Goal: Task Accomplishment & Management: Use online tool/utility

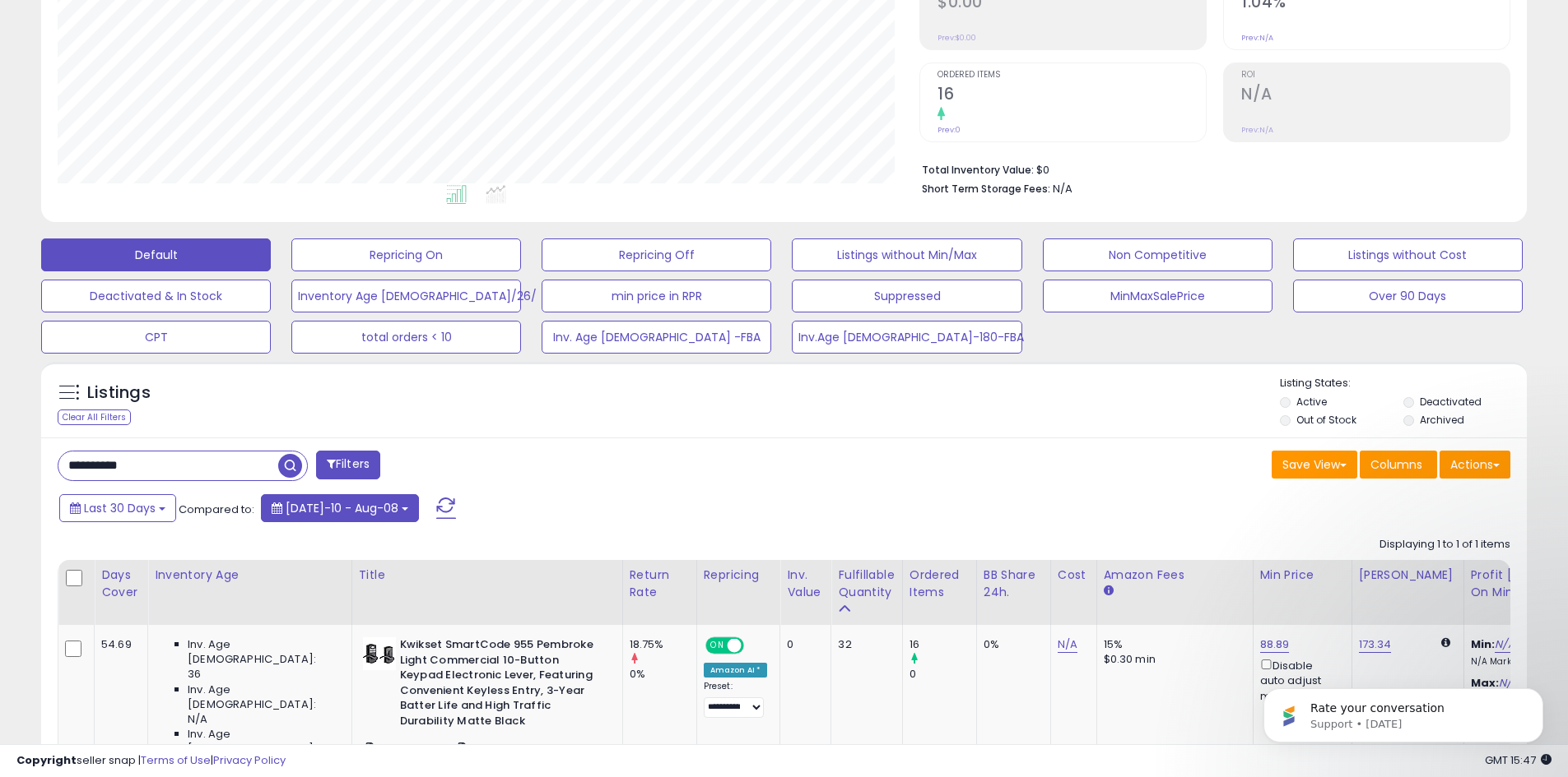
scroll to position [329, 0]
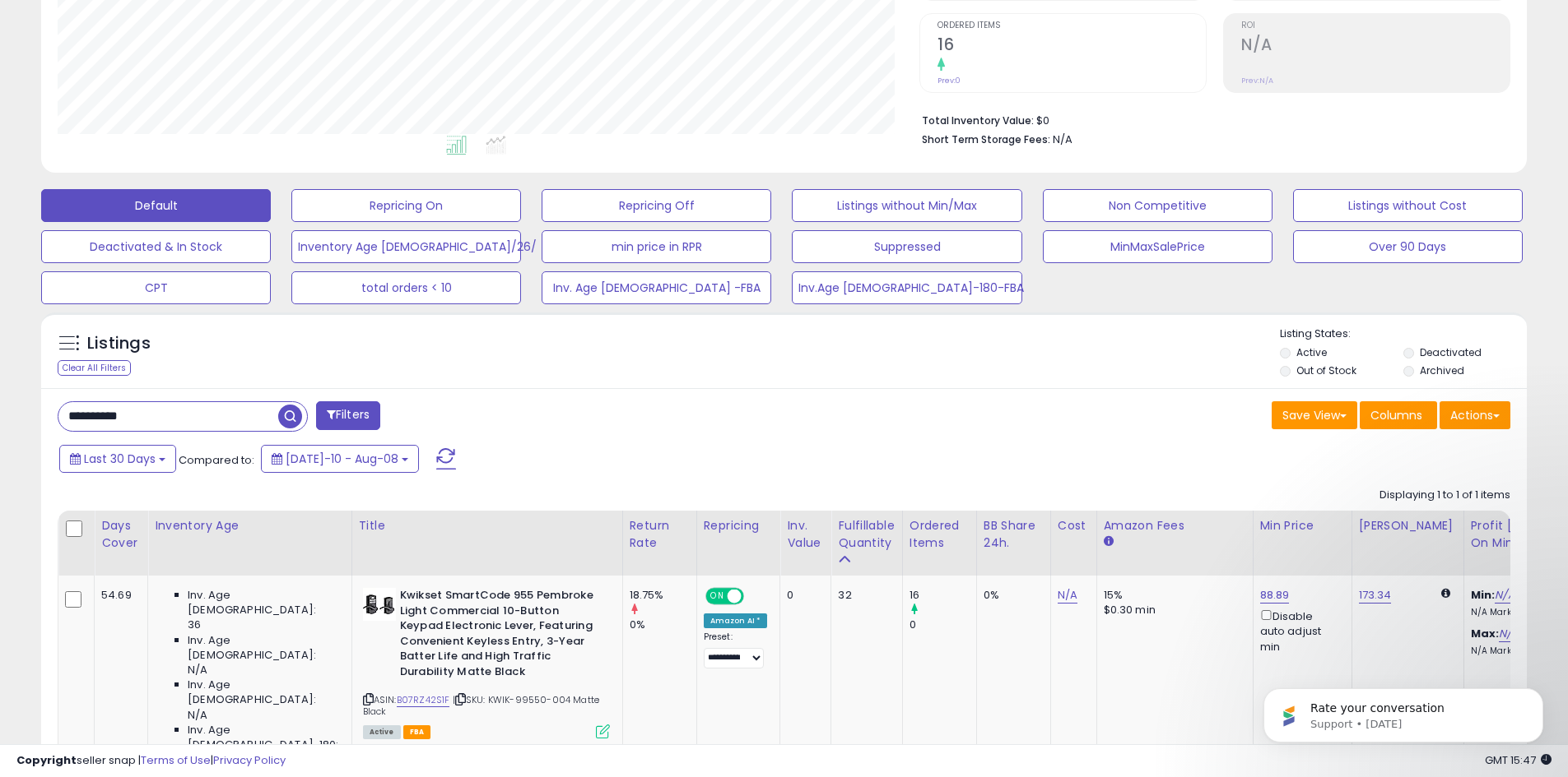
click at [296, 417] on span "button" at bounding box center [290, 417] width 24 height 24
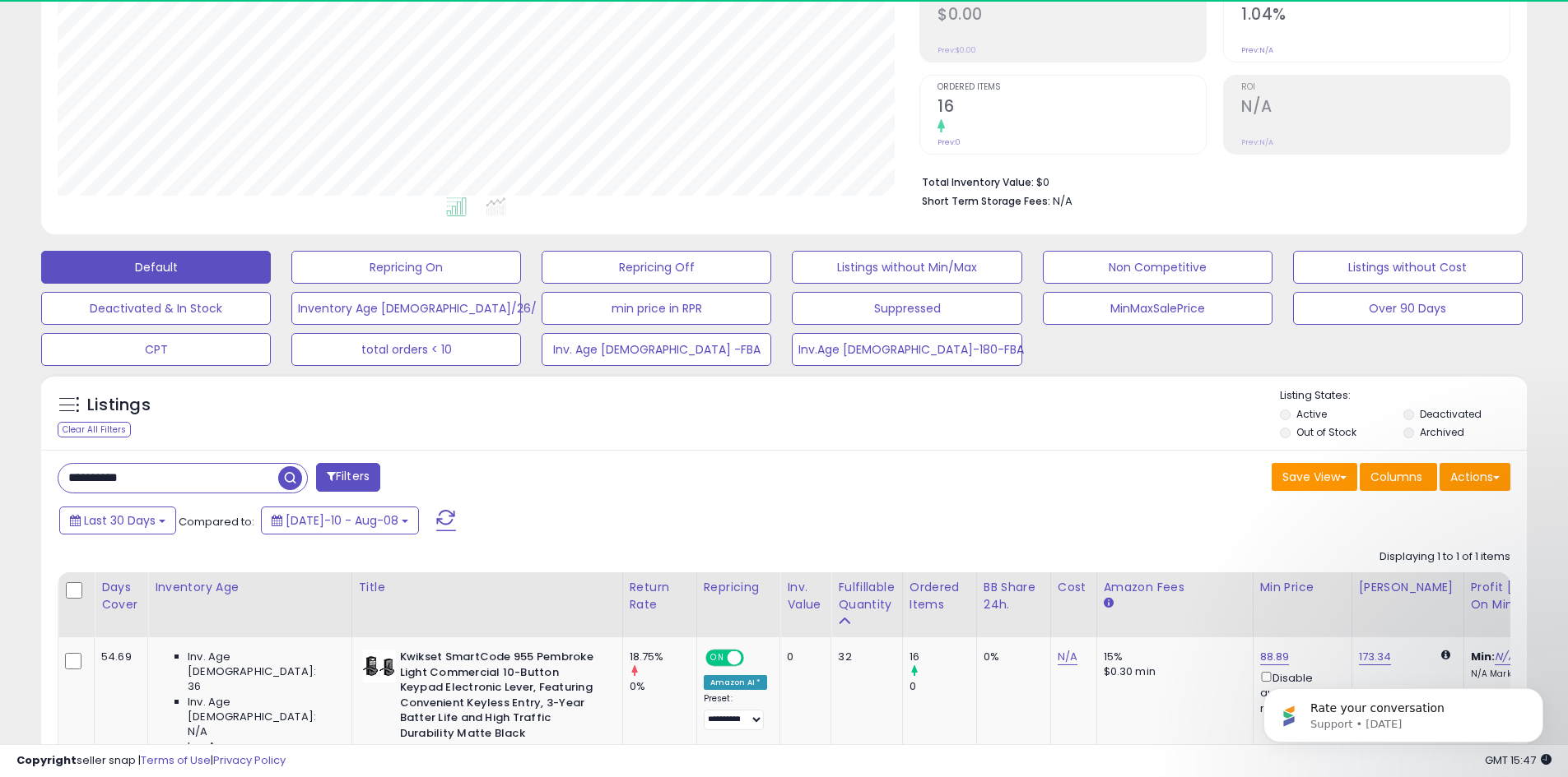
scroll to position [337, 862]
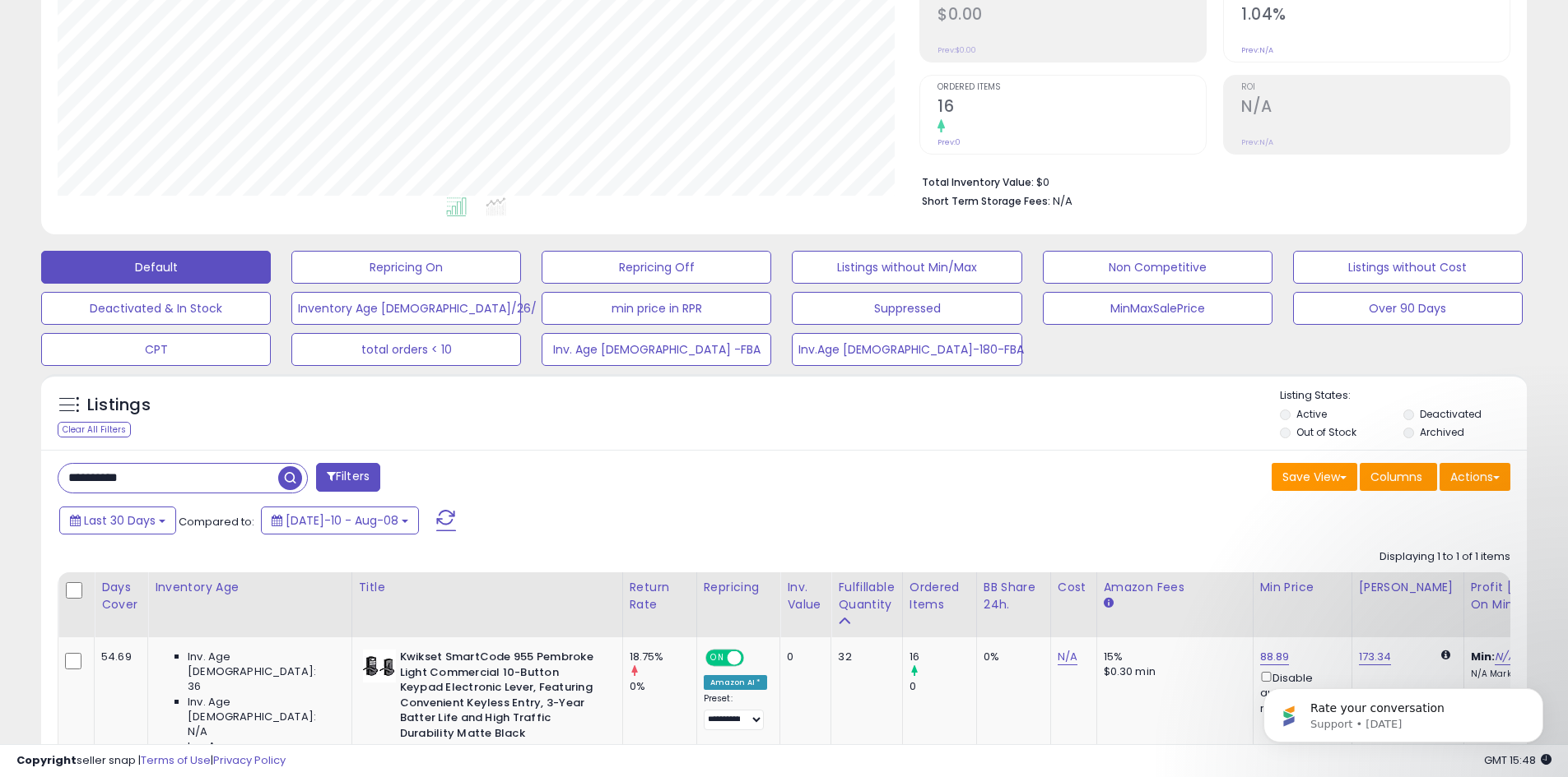
drag, startPoint x: 740, startPoint y: 489, endPoint x: 626, endPoint y: 459, distance: 117.9
click at [740, 489] on div "**********" at bounding box center [415, 479] width 739 height 33
click at [291, 473] on span "button" at bounding box center [290, 478] width 24 height 24
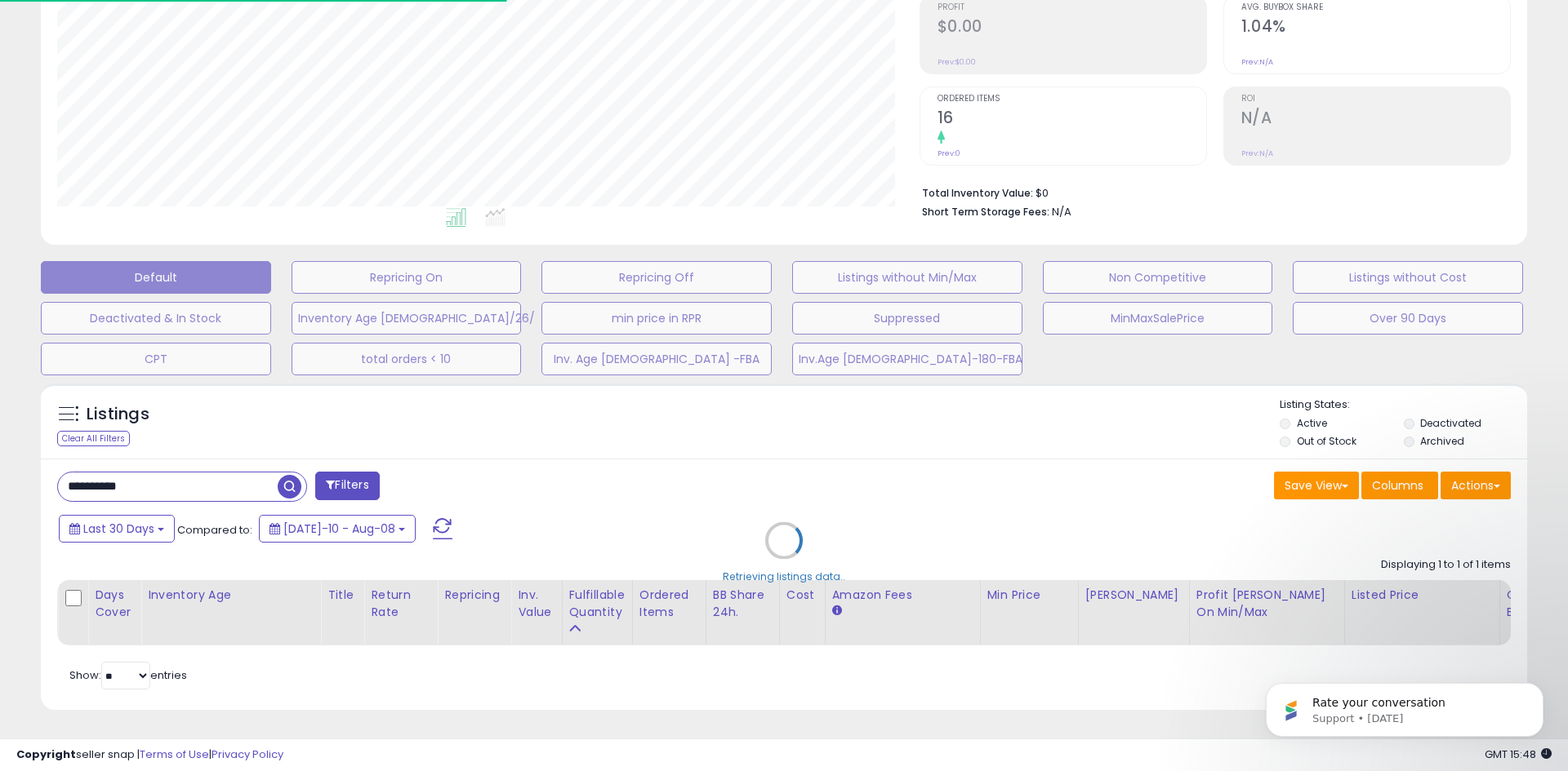
drag, startPoint x: 523, startPoint y: 468, endPoint x: 531, endPoint y: 459, distance: 12.0
click at [525, 469] on div "Retrieving listings data.." at bounding box center [784, 552] width 1510 height 355
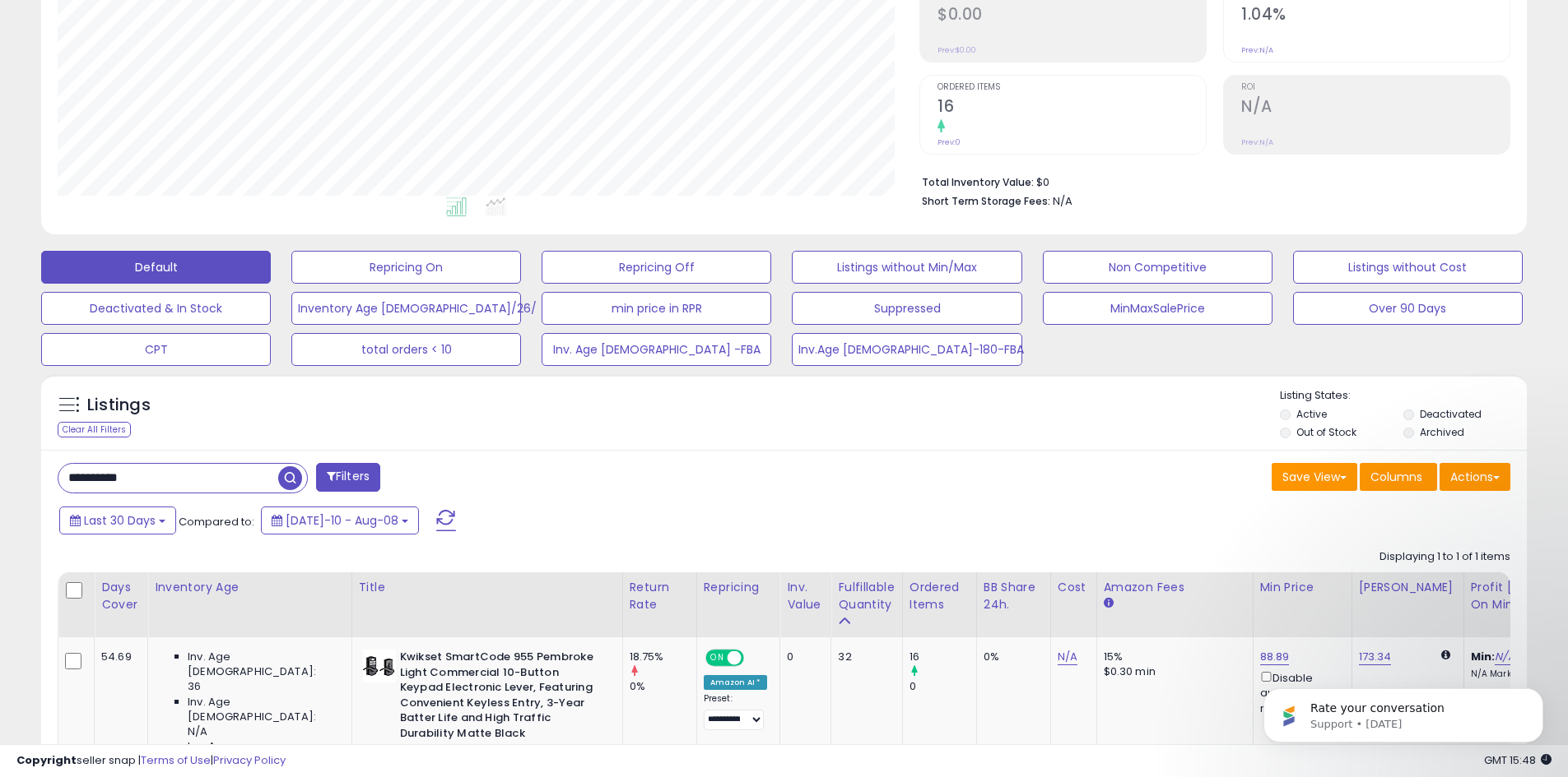
scroll to position [337, 862]
click at [882, 514] on div "Last 30 Days Compared to: [DATE]-10 - Aug-08" at bounding box center [600, 522] width 1090 height 37
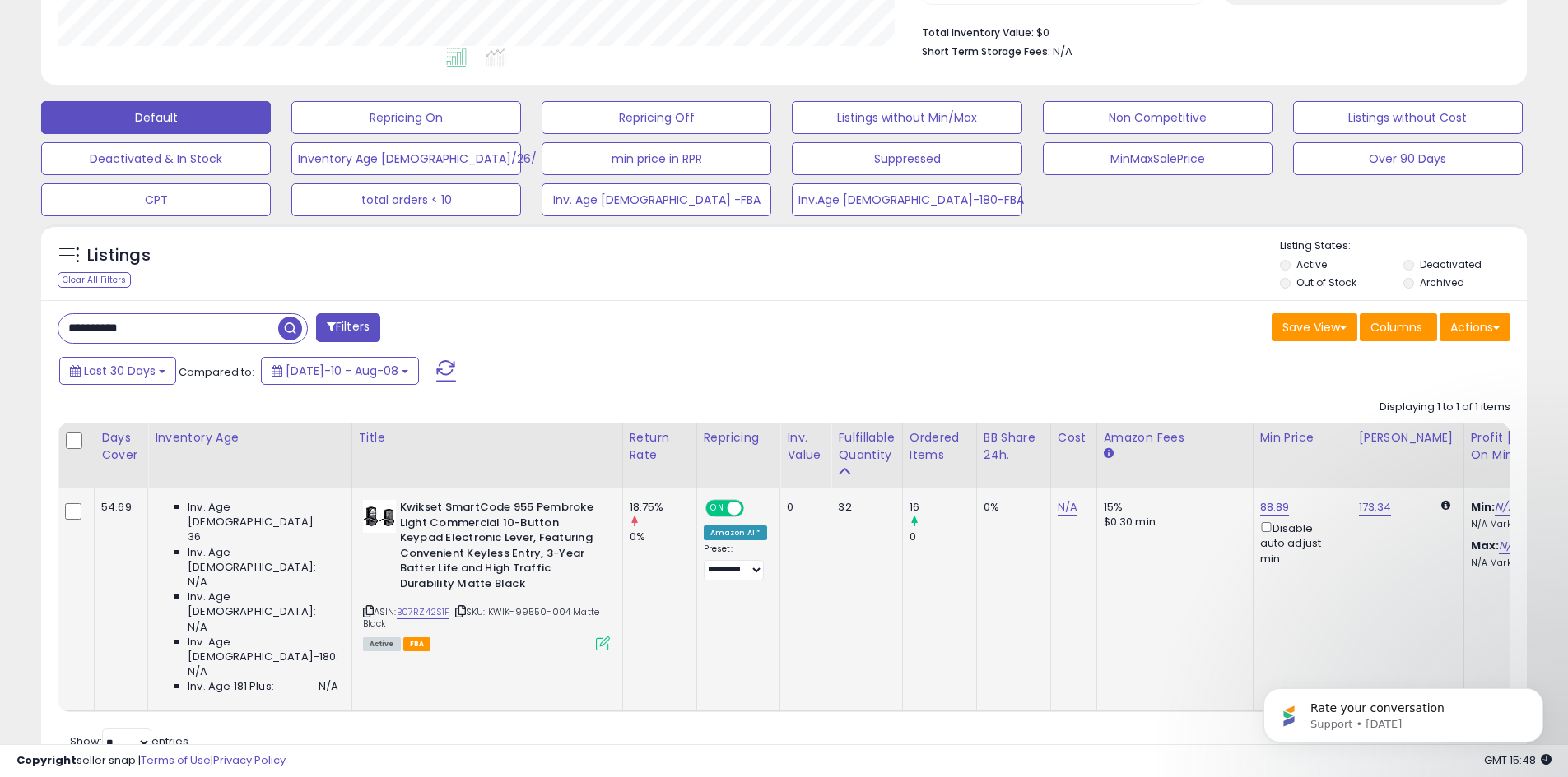
scroll to position [440, 0]
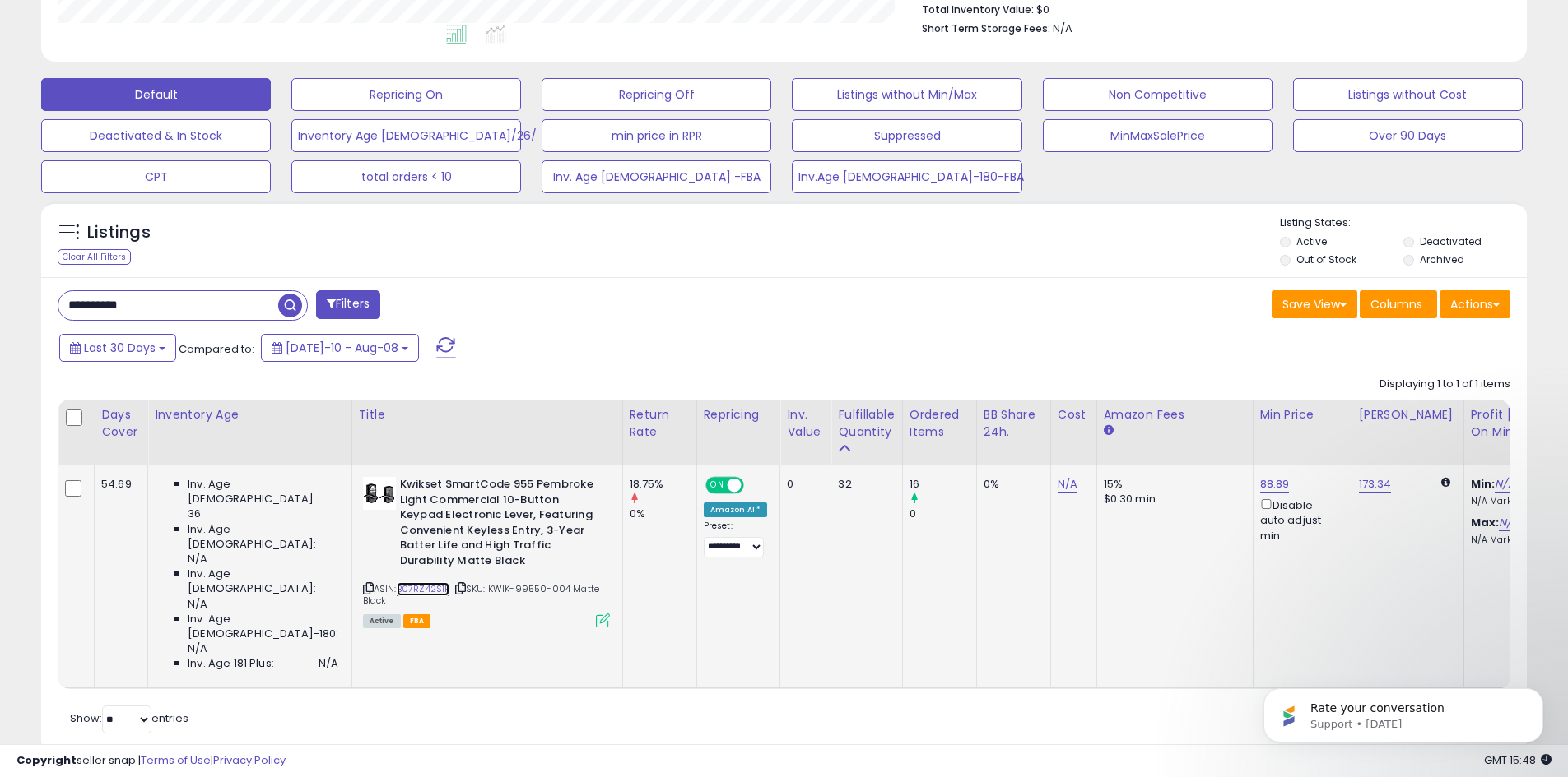
click at [411, 594] on link "B07RZ42S1F" at bounding box center [423, 590] width 54 height 14
click at [807, 276] on div "Listings Clear All Filters" at bounding box center [784, 239] width 1486 height 76
click at [101, 309] on input "**********" at bounding box center [168, 305] width 220 height 29
click at [101, 309] on input "**********" at bounding box center [239, 305] width 362 height 29
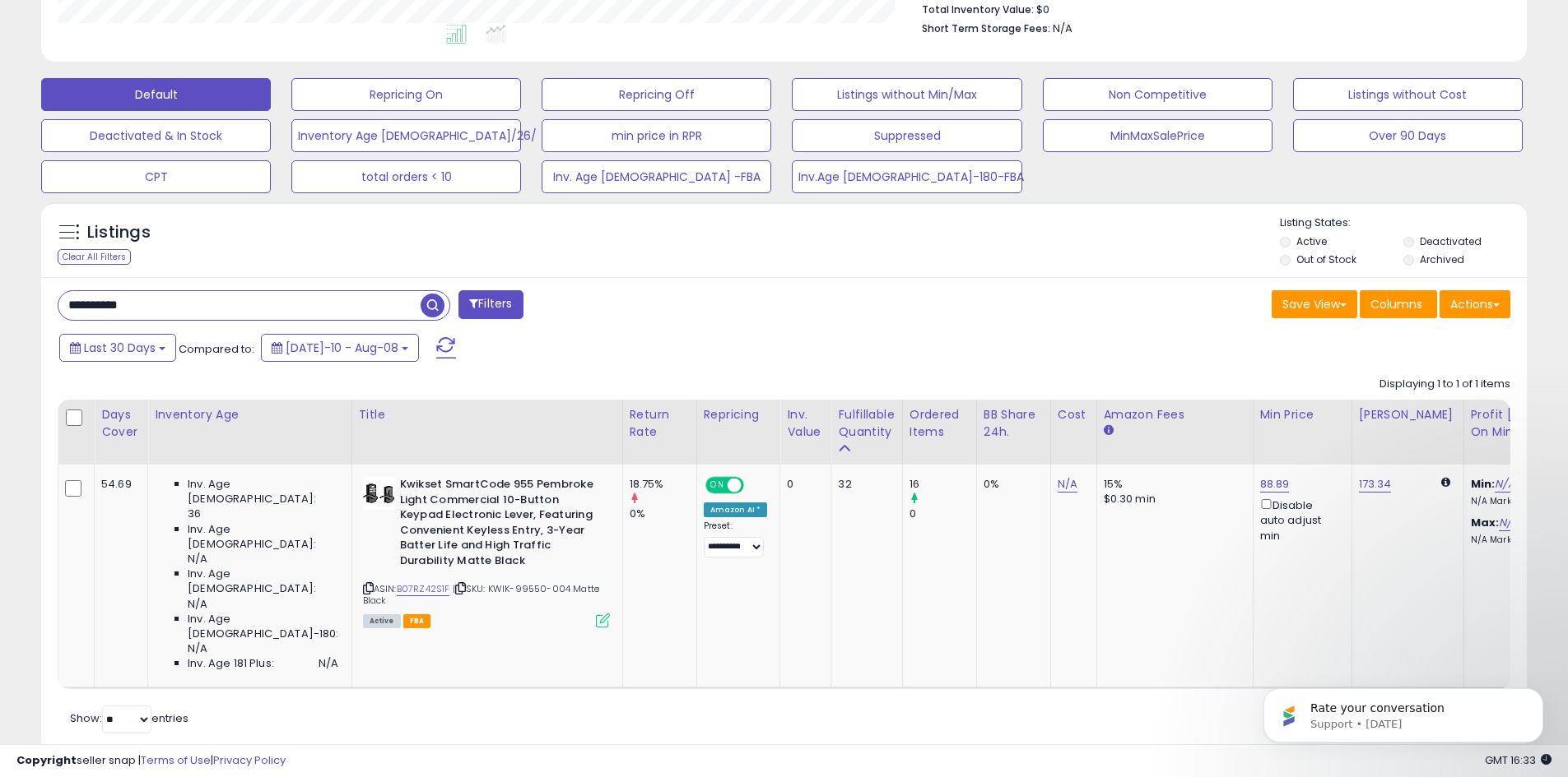
paste input "text"
type input "**********"
click at [434, 310] on span "button" at bounding box center [432, 305] width 24 height 24
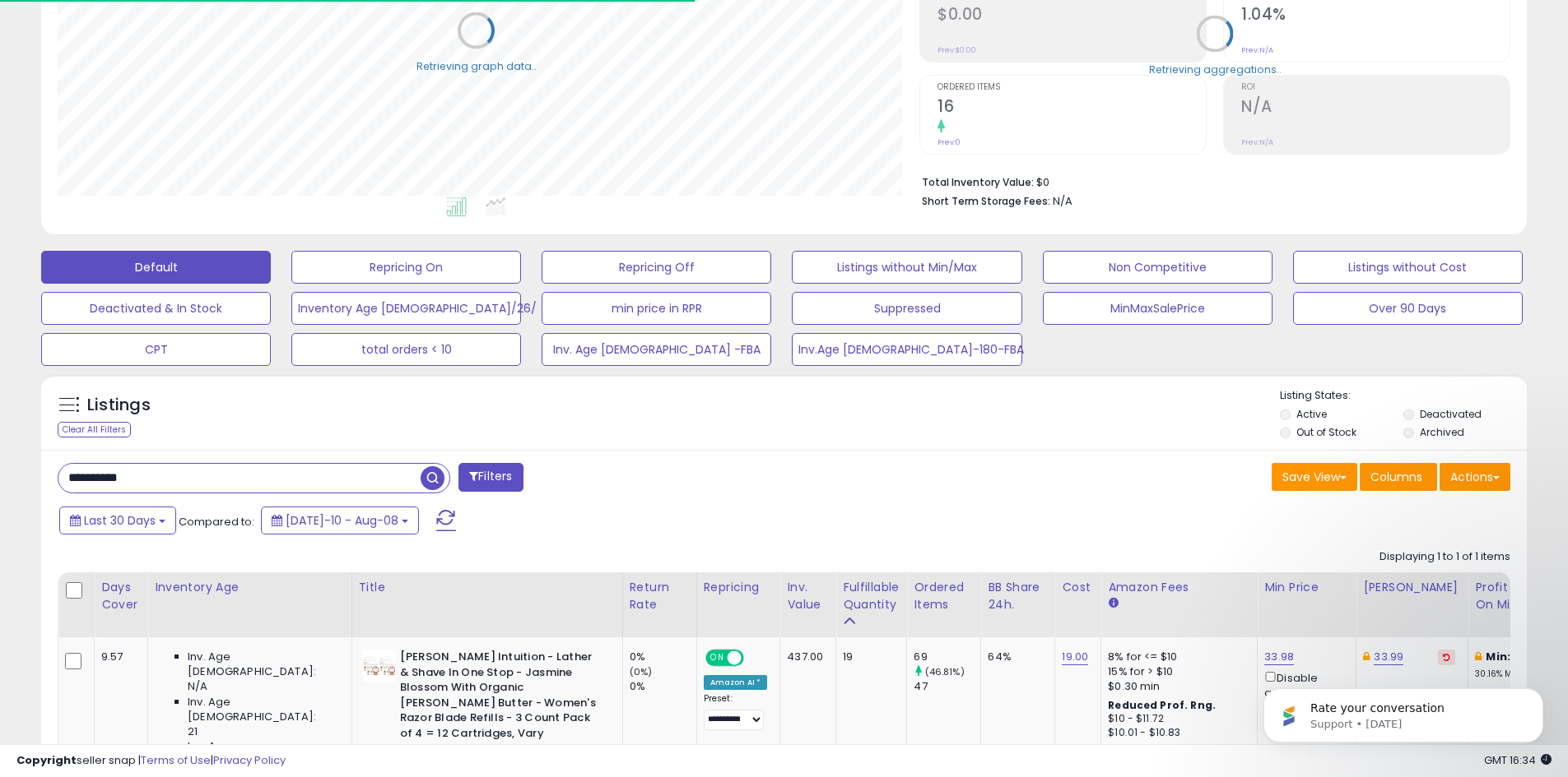
scroll to position [822319, 822119]
click at [848, 469] on div "Save View Save As New View Update Current View Columns Actions Import Export Vi…" at bounding box center [1154, 479] width 739 height 32
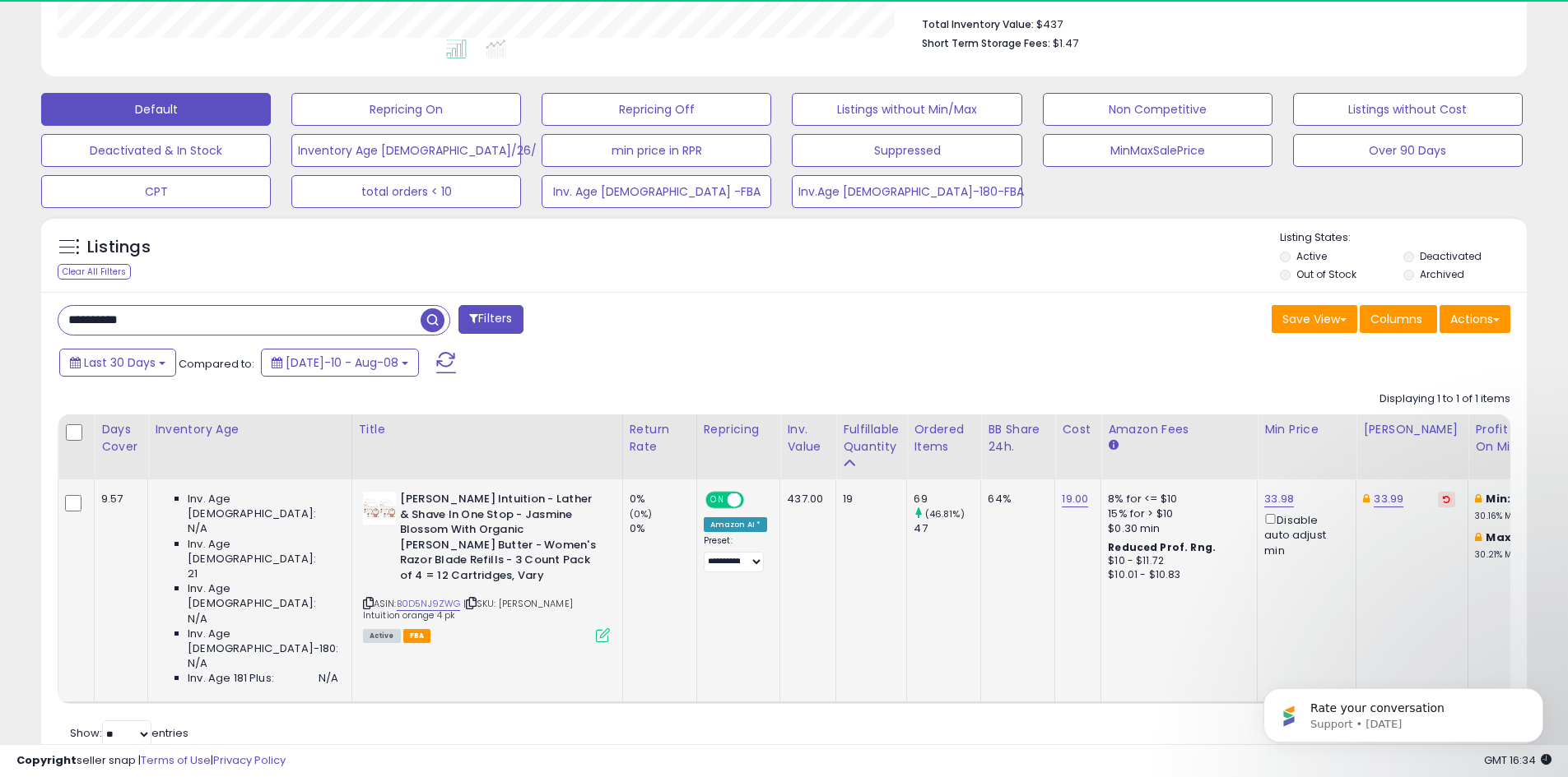
scroll to position [337, 862]
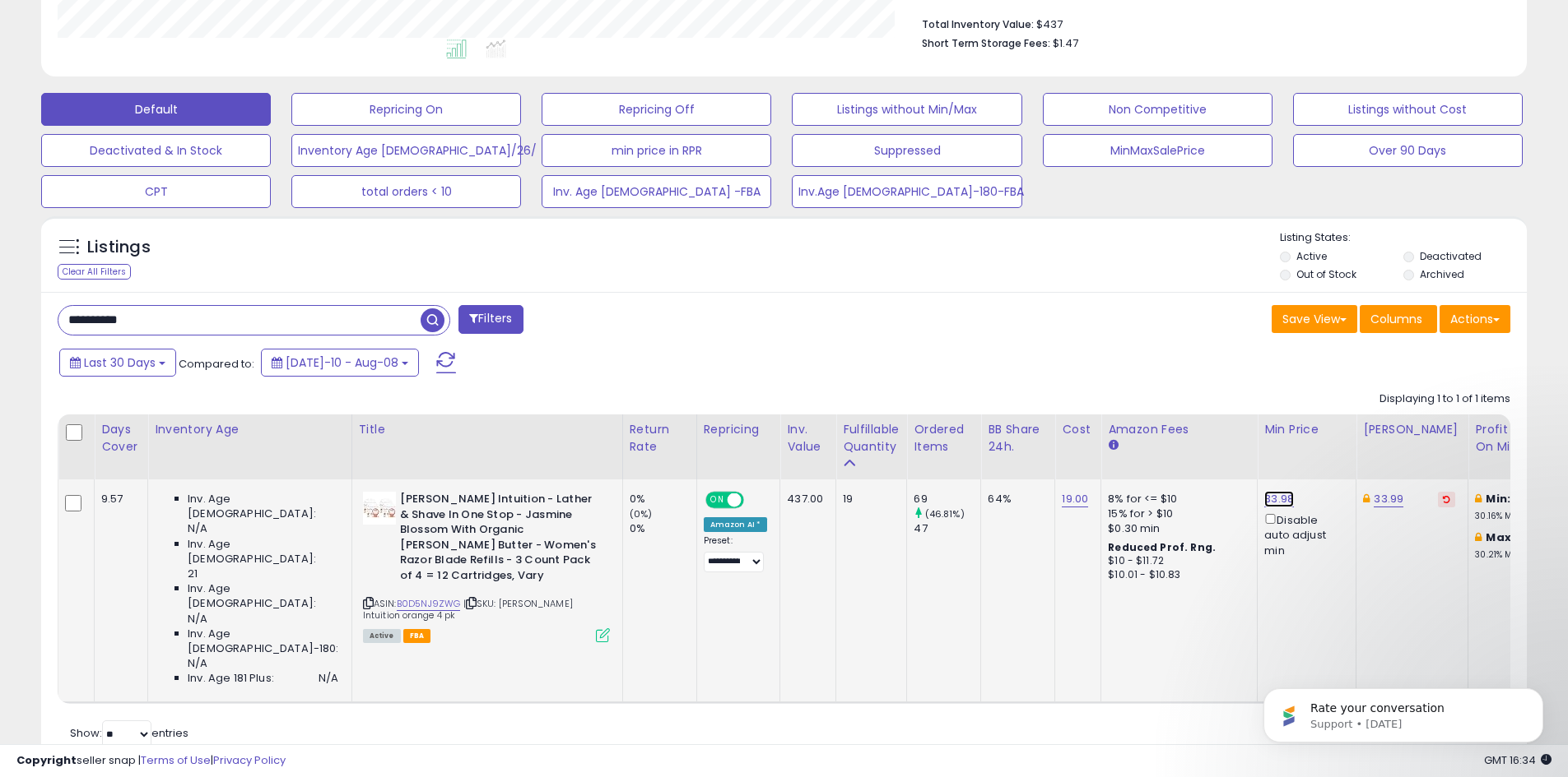
click at [1264, 492] on link "33.98" at bounding box center [1278, 500] width 29 height 16
type input "*****"
click at [1313, 441] on button "submit" at bounding box center [1298, 441] width 28 height 25
click at [790, 289] on div "Listings Clear All Filters" at bounding box center [784, 254] width 1486 height 76
click at [737, 270] on div "Listings Clear All Filters Listing States:" at bounding box center [784, 258] width 1486 height 56
